Goal: Transaction & Acquisition: Purchase product/service

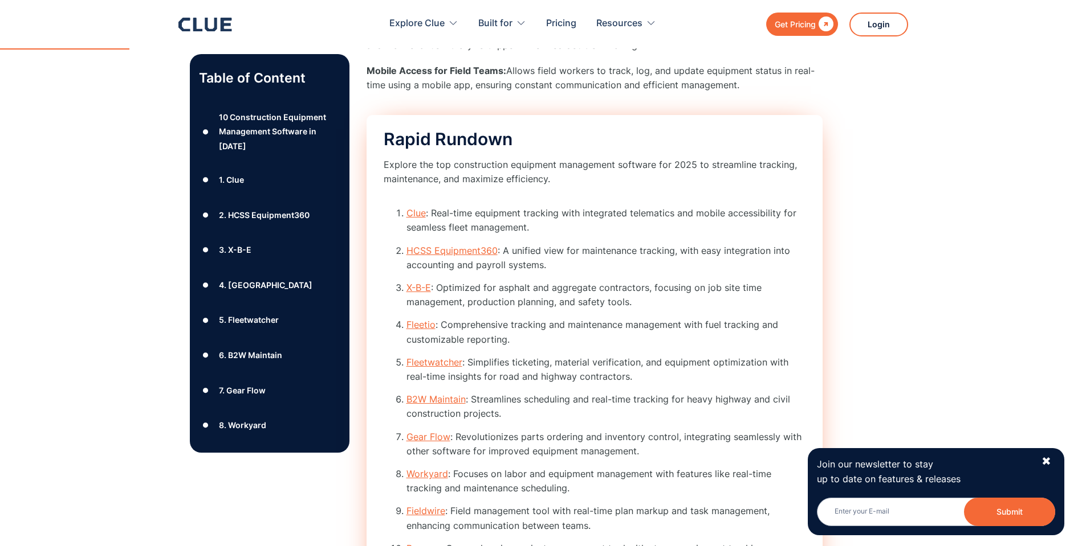
scroll to position [912, 0]
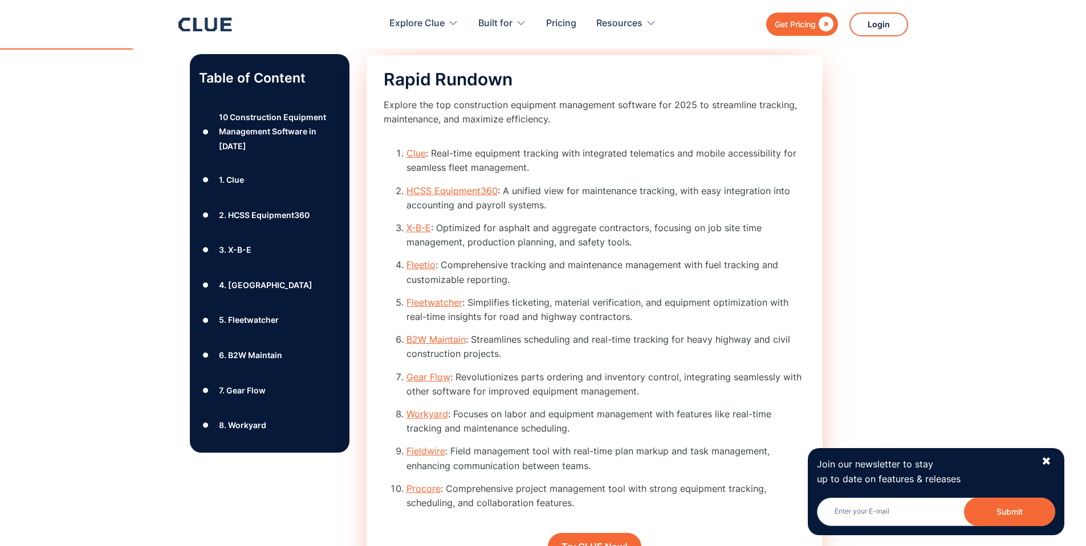
click at [423, 153] on link "Clue" at bounding box center [415, 153] width 19 height 11
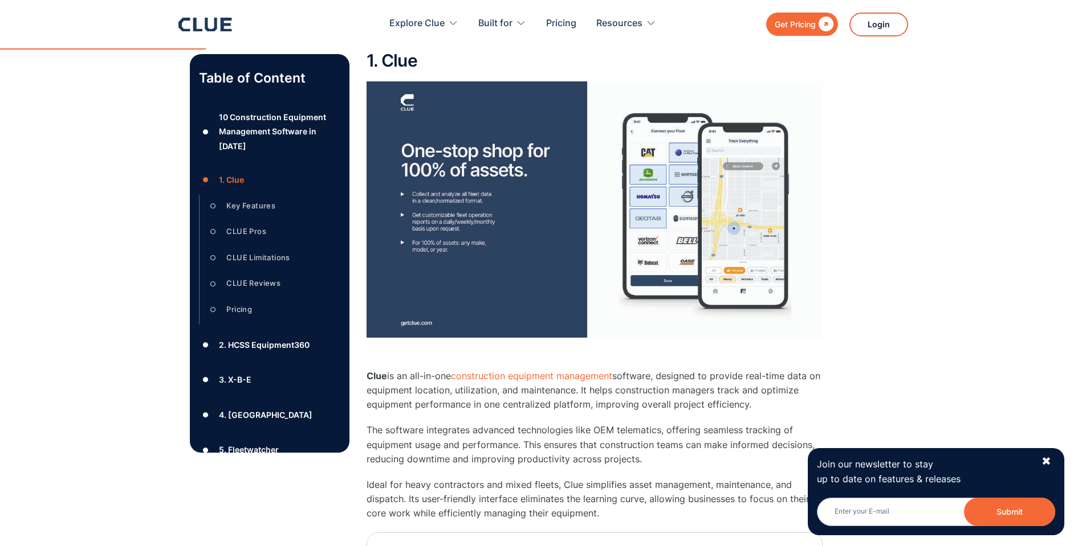
scroll to position [1528, 0]
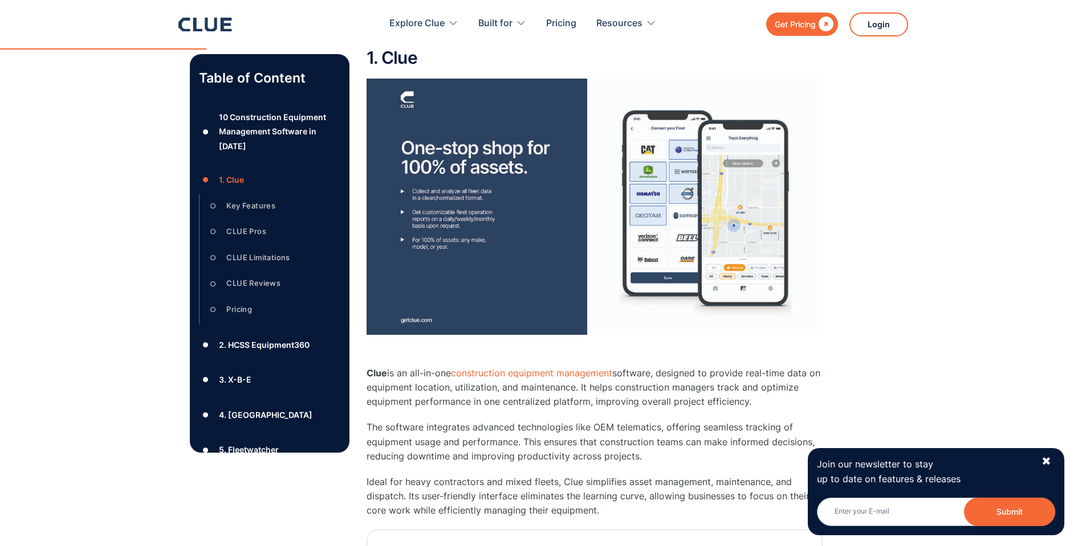
click at [790, 30] on div "Get Pricing" at bounding box center [794, 24] width 41 height 14
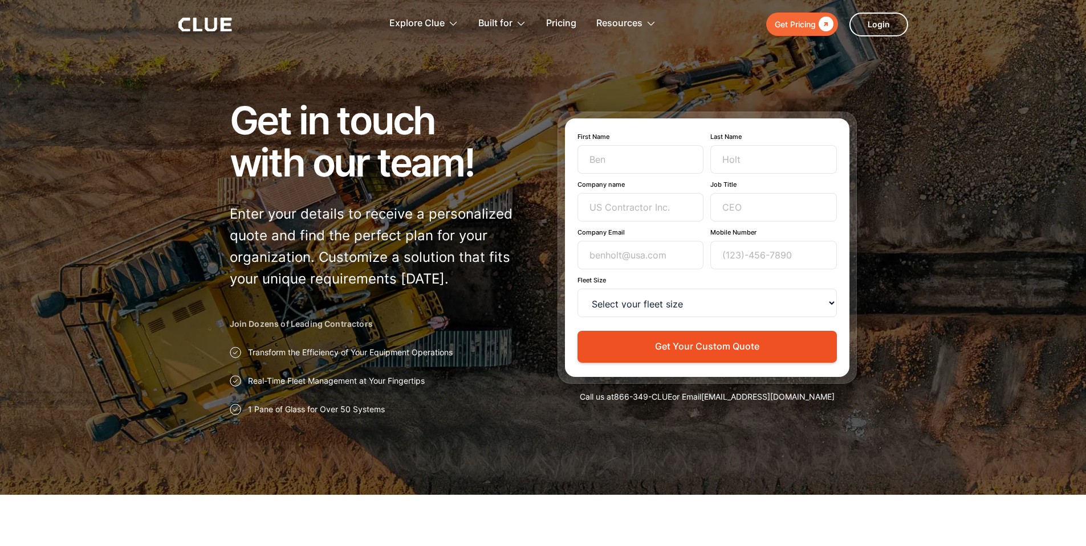
scroll to position [9, 0]
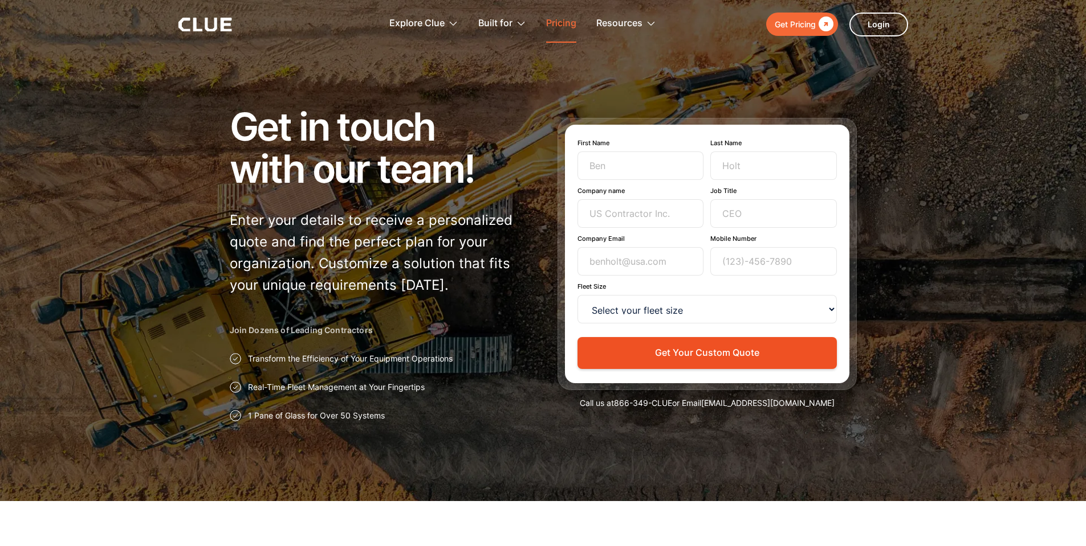
click at [558, 23] on link "Pricing" at bounding box center [561, 24] width 30 height 36
